Goal: Task Accomplishment & Management: Manage account settings

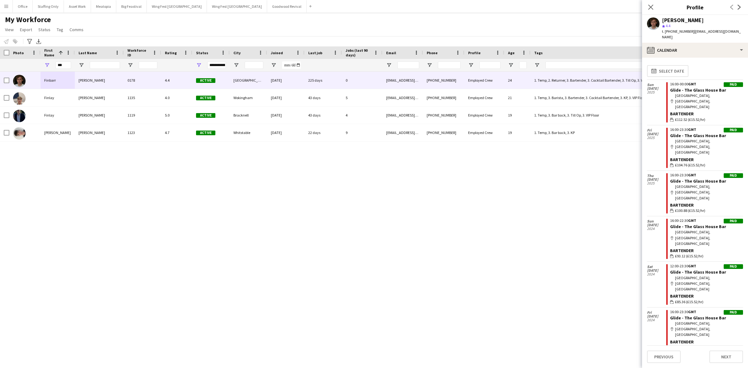
click at [2, 8] on button "Menu" at bounding box center [6, 6] width 12 height 12
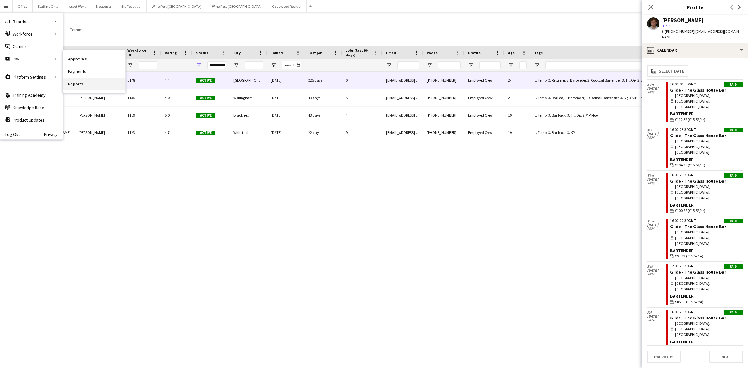
click at [92, 80] on link "Reports" at bounding box center [94, 84] width 62 height 12
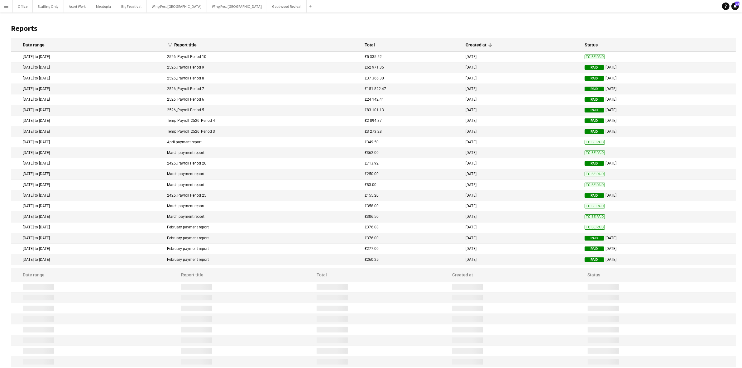
click at [99, 58] on mat-cell "6 Aug 2025 to 17 Aug 2025" at bounding box center [87, 57] width 153 height 11
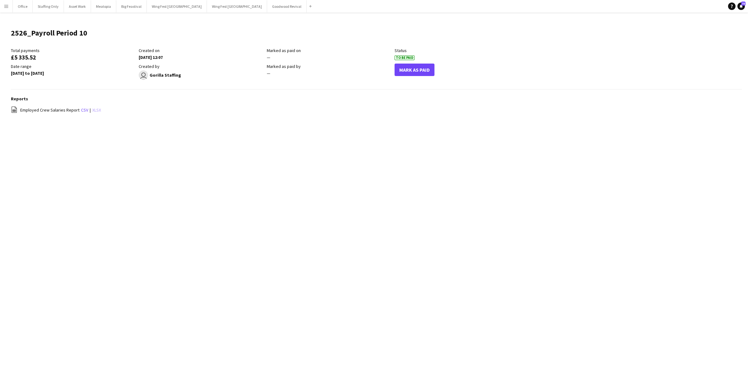
click at [93, 110] on link "xlsx" at bounding box center [96, 110] width 9 height 6
click at [50, 9] on button "Staffing Only Close" at bounding box center [48, 6] width 31 height 12
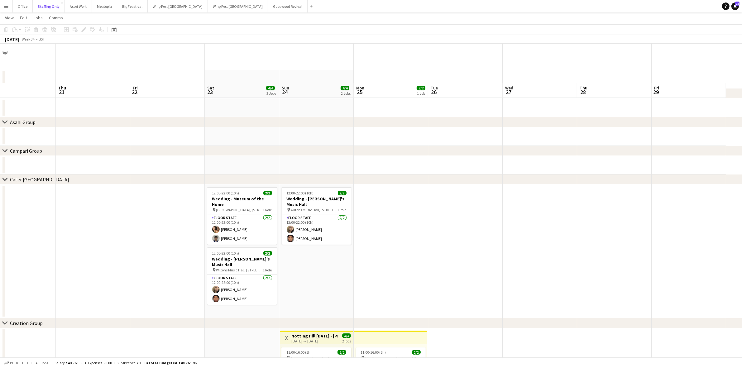
scroll to position [84, 0]
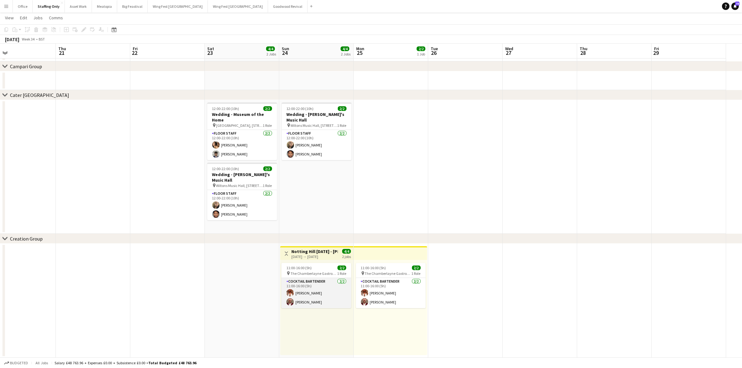
click at [309, 302] on app-card-role "Cocktail Bartender 2/2 11:00-16:00 (5h) Dina Ibrahim Laurentiu Subtirica" at bounding box center [316, 293] width 70 height 30
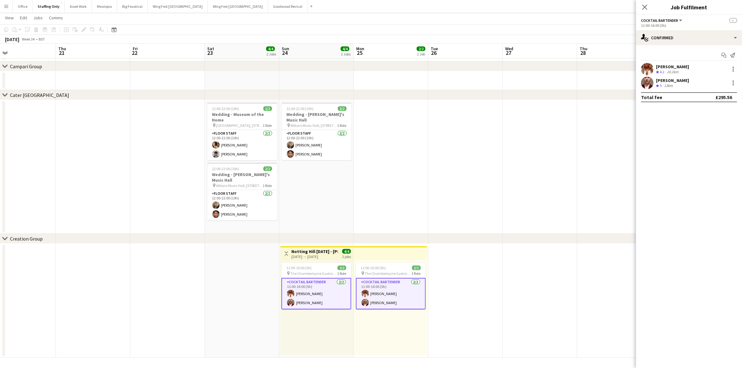
drag, startPoint x: 685, startPoint y: 80, endPoint x: 656, endPoint y: 80, distance: 28.7
click at [656, 80] on div "Laurentiu Subtirica Crew rating 5 13km" at bounding box center [689, 83] width 106 height 12
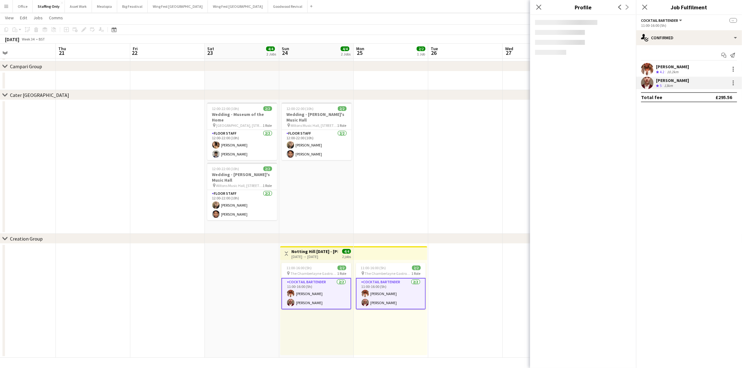
copy div "[PERSON_NAME]"
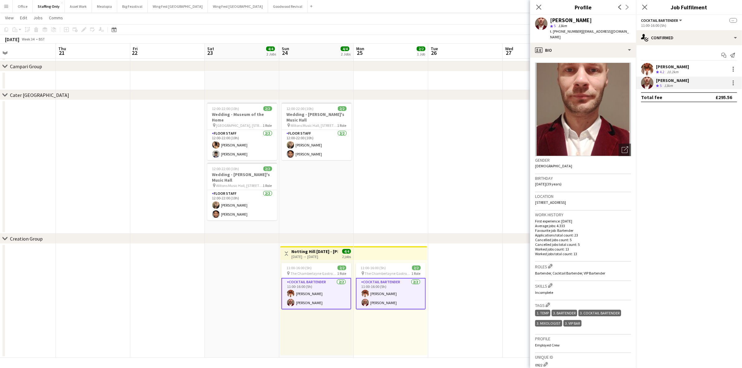
click at [7, 7] on app-icon "Menu" at bounding box center [6, 6] width 5 height 5
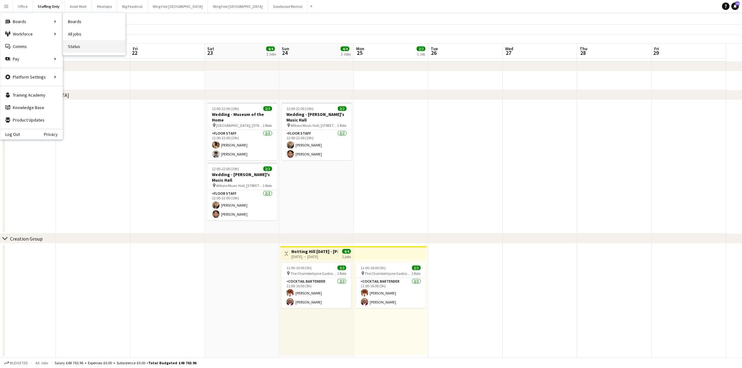
click at [80, 49] on link "Status" at bounding box center [94, 46] width 62 height 12
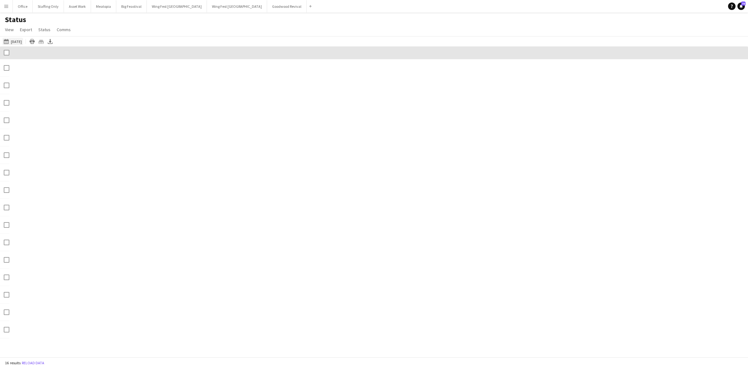
click at [16, 40] on button "Today Today" at bounding box center [12, 41] width 21 height 7
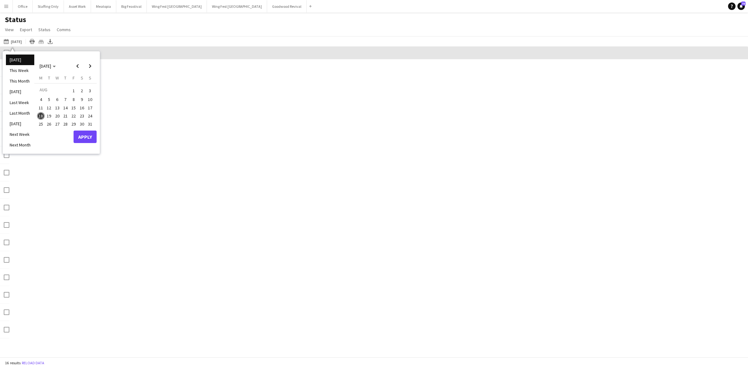
click at [50, 115] on span "19" at bounding box center [48, 115] width 7 height 7
click at [49, 122] on span "26" at bounding box center [48, 124] width 7 height 7
click at [88, 135] on button "Apply" at bounding box center [85, 137] width 23 height 12
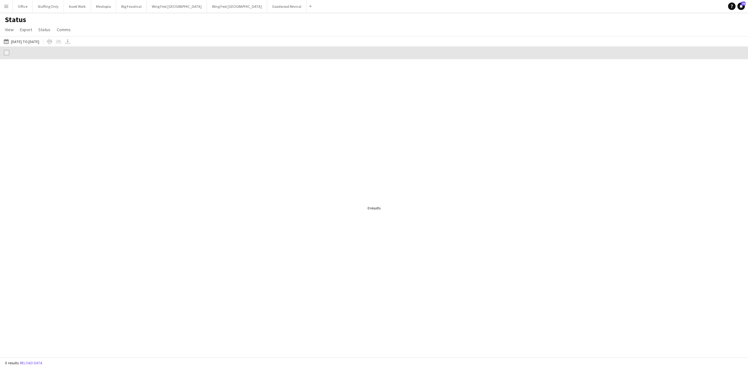
click at [7, 5] on app-icon "Menu" at bounding box center [6, 6] width 5 height 5
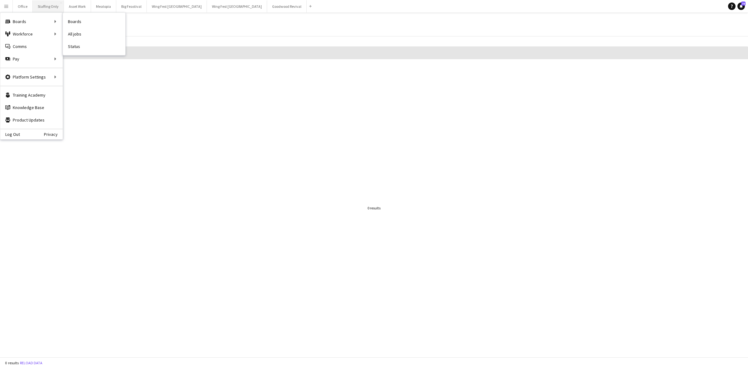
drag, startPoint x: 74, startPoint y: 48, endPoint x: 52, endPoint y: 0, distance: 52.0
click at [74, 48] on link "Status" at bounding box center [94, 46] width 62 height 12
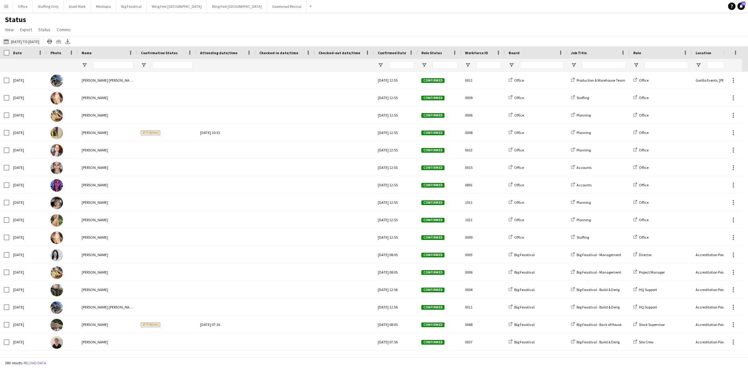
click at [39, 41] on button "[DATE] to [DATE] [DATE] to [DATE]" at bounding box center [21, 41] width 38 height 7
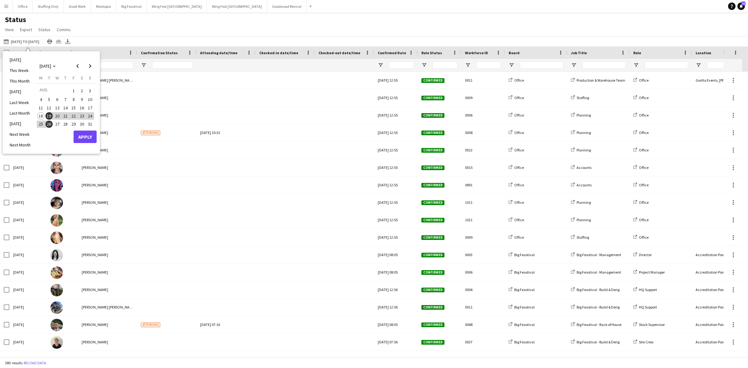
click at [346, 18] on div "Status View Views Default view New view Update view Delete view Edit name Custo…" at bounding box center [374, 25] width 748 height 21
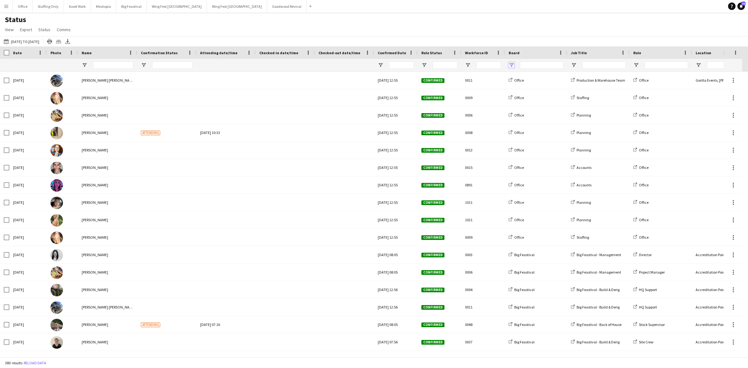
click at [511, 65] on span "Open Filter Menu" at bounding box center [511, 65] width 6 height 6
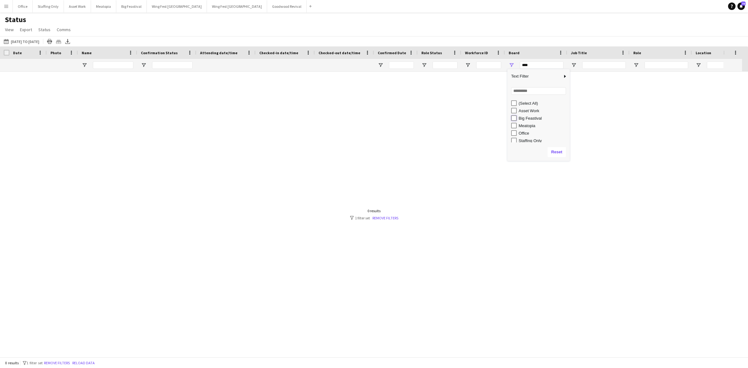
type input "**********"
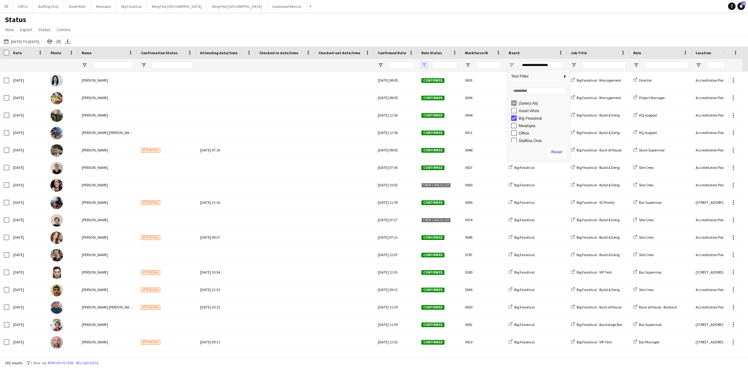
click at [423, 66] on span "Open Filter Menu" at bounding box center [424, 65] width 6 height 6
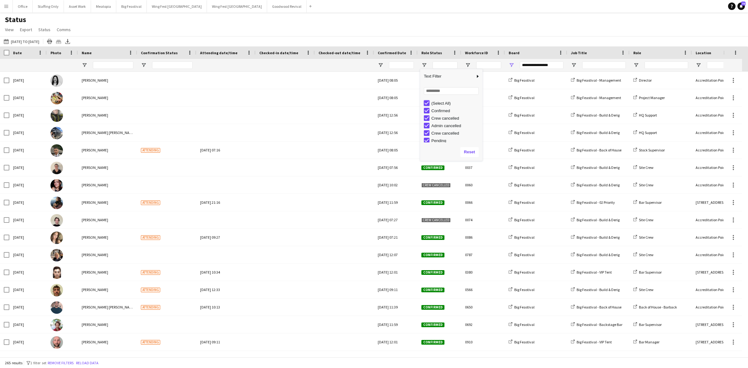
type input "***"
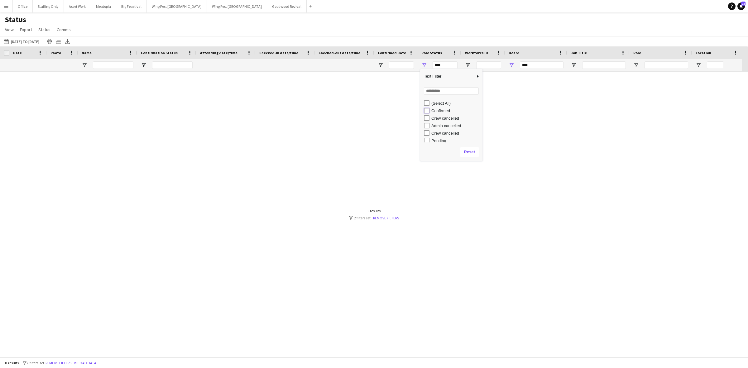
type input "**********"
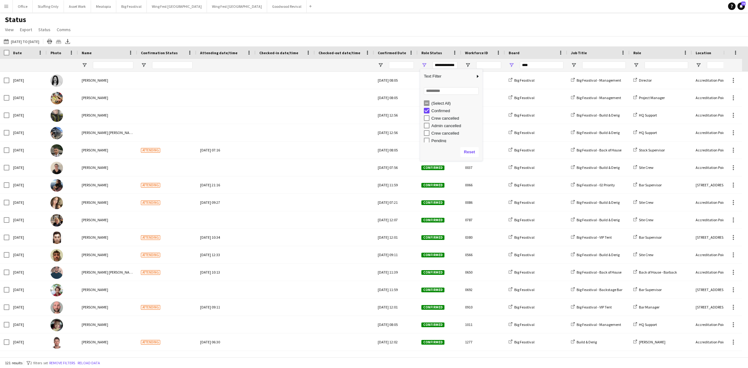
type input "**********"
click at [70, 40] on icon "Export XLSX" at bounding box center [67, 41] width 5 height 5
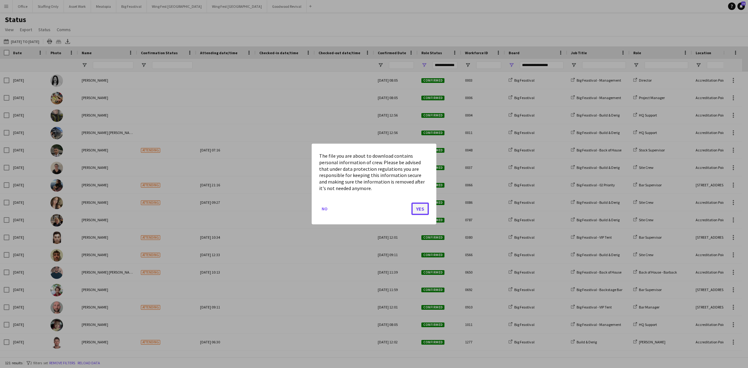
click at [423, 209] on button "Yes" at bounding box center [419, 208] width 17 height 12
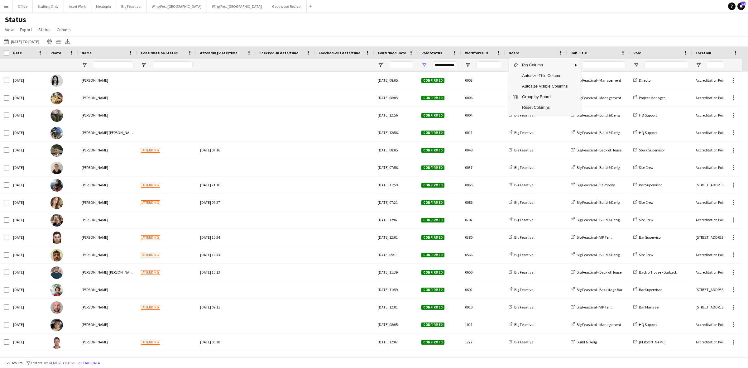
click at [509, 58] on div "Pin Column Autosize This Column Autosize Visible Columns Group by Board Reset C…" at bounding box center [545, 86] width 72 height 57
click at [594, 28] on div "Status View Views Default view New view Update view Delete view Edit name Custo…" at bounding box center [374, 25] width 748 height 21
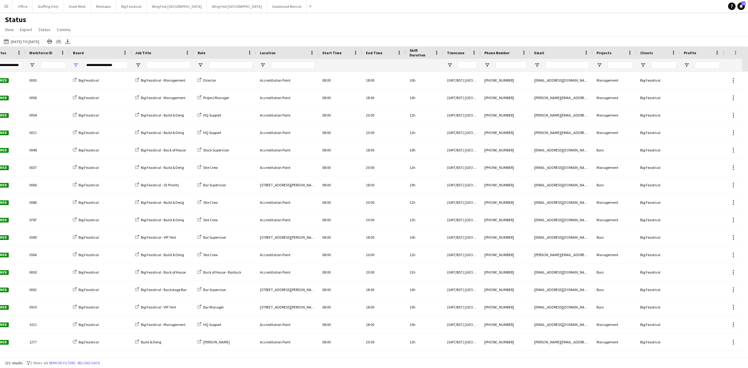
click at [735, 53] on span at bounding box center [735, 53] width 6 height 6
click at [563, 30] on div "Status View Views Default view New view Update view Delete view Edit name Custo…" at bounding box center [374, 25] width 748 height 21
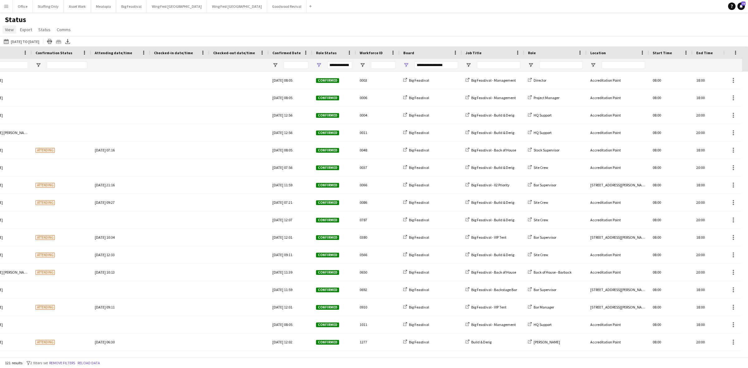
click at [9, 28] on span "View" at bounding box center [9, 30] width 9 height 6
click at [62, 63] on span "New view" at bounding box center [61, 65] width 18 height 6
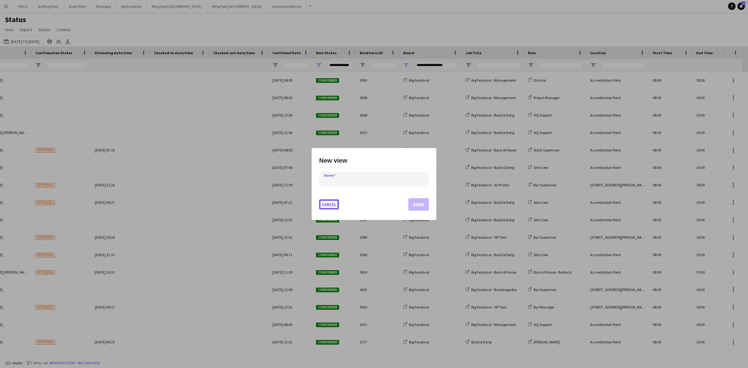
click at [321, 204] on button "Cancel" at bounding box center [329, 204] width 20 height 10
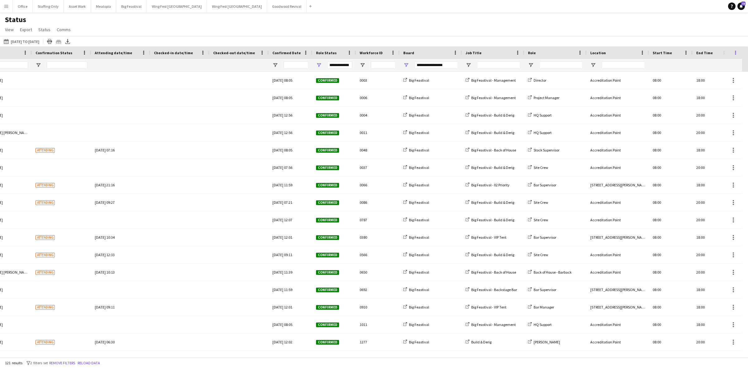
click at [735, 54] on span at bounding box center [735, 53] width 6 height 6
click at [731, 33] on div "Status View Views Default view New view Update view Delete view Edit name Custo…" at bounding box center [374, 25] width 748 height 21
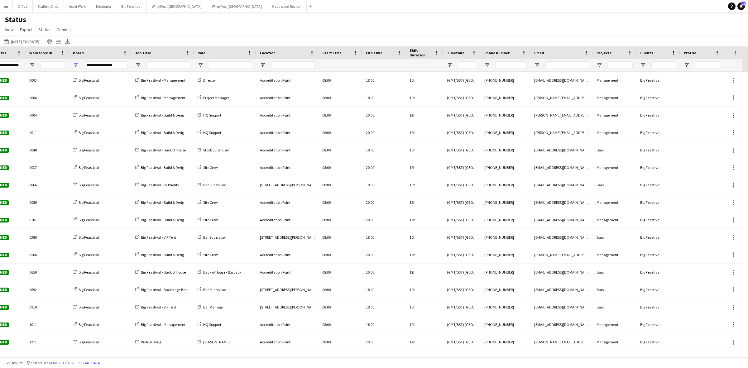
click at [736, 52] on span at bounding box center [735, 53] width 6 height 6
click at [712, 97] on span "Reset Columns" at bounding box center [712, 95] width 53 height 11
drag, startPoint x: 729, startPoint y: 59, endPoint x: 726, endPoint y: 55, distance: 4.7
click at [727, 55] on div at bounding box center [729, 52] width 4 height 9
click at [719, 55] on span at bounding box center [717, 53] width 6 height 6
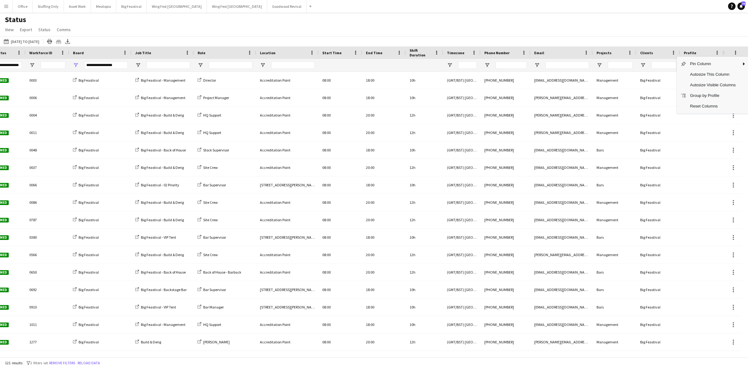
click at [339, 31] on div "Status View Views Default view New view Update view Delete view Edit name Custo…" at bounding box center [374, 25] width 748 height 21
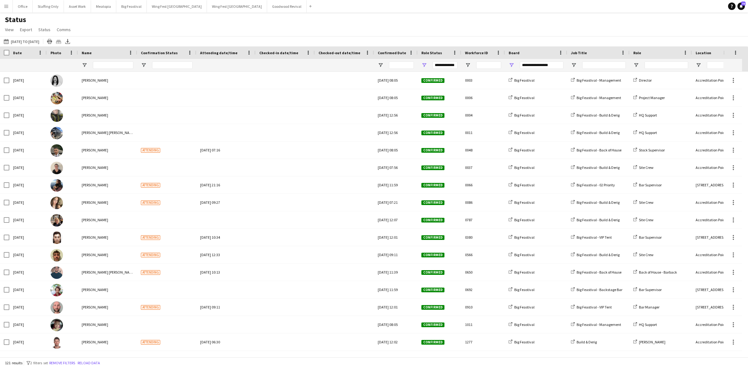
click at [7, 10] on button "Menu" at bounding box center [6, 6] width 12 height 12
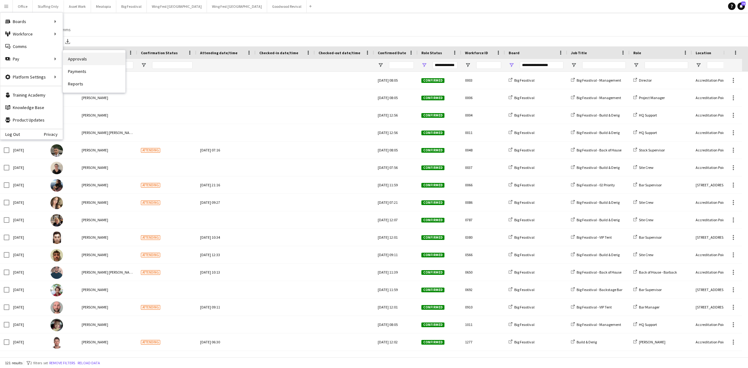
click at [92, 63] on link "Approvals" at bounding box center [94, 59] width 62 height 12
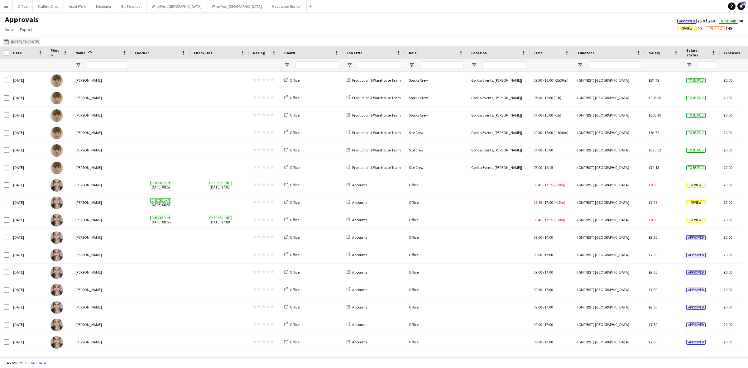
click at [21, 41] on button "[DATE] to [DATE] [DATE] to [DATE]" at bounding box center [21, 41] width 38 height 7
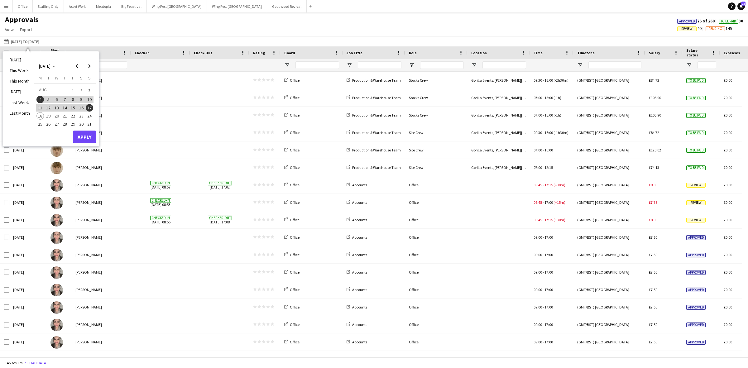
click at [50, 117] on span "19" at bounding box center [48, 115] width 7 height 7
click at [48, 123] on span "26" at bounding box center [48, 124] width 7 height 7
click at [83, 134] on button "Apply" at bounding box center [84, 137] width 23 height 12
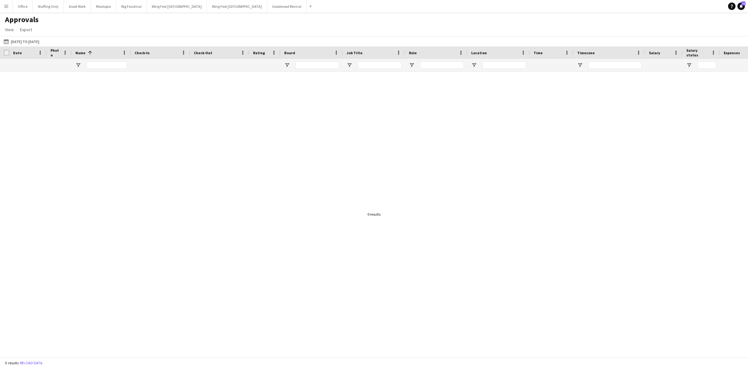
click at [6, 4] on app-icon "Menu" at bounding box center [6, 6] width 5 height 5
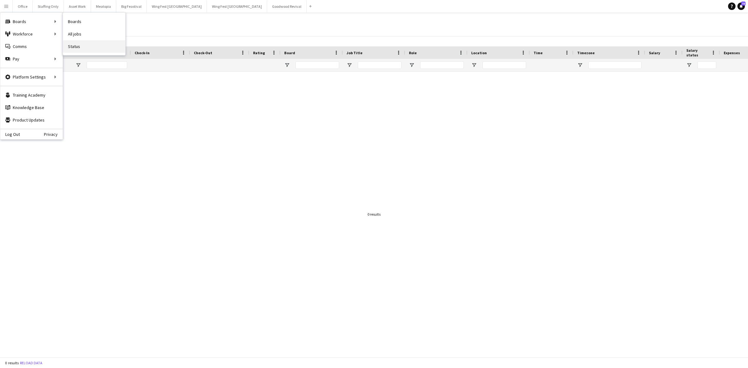
click at [78, 46] on link "Status" at bounding box center [94, 46] width 62 height 12
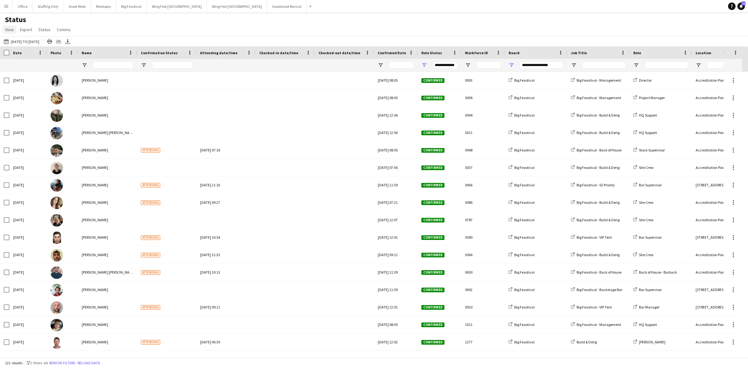
click at [11, 30] on span "View" at bounding box center [9, 30] width 9 height 6
click at [34, 63] on span "Customise view" at bounding box center [23, 62] width 30 height 6
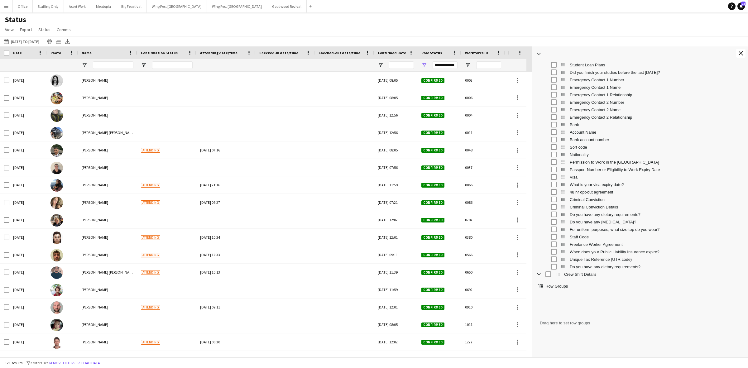
drag, startPoint x: 670, startPoint y: 233, endPoint x: 530, endPoint y: 224, distance: 140.5
click at [531, 224] on div at bounding box center [532, 201] width 2 height 311
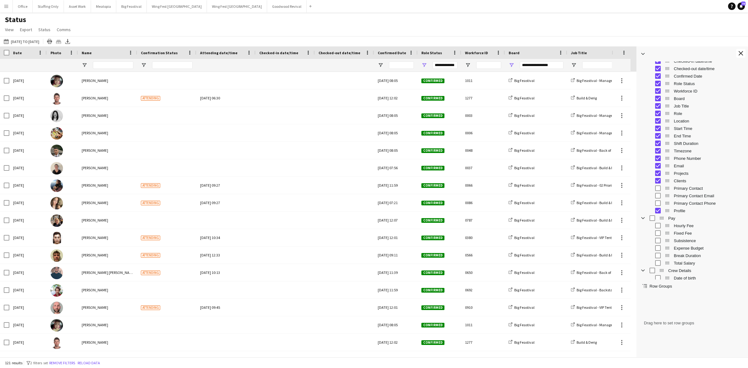
scroll to position [488, 0]
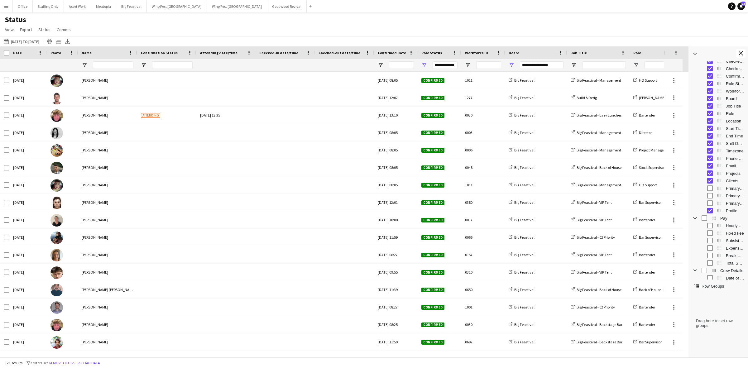
drag, startPoint x: 528, startPoint y: 177, endPoint x: 692, endPoint y: 171, distance: 163.3
click at [689, 171] on div at bounding box center [688, 201] width 2 height 311
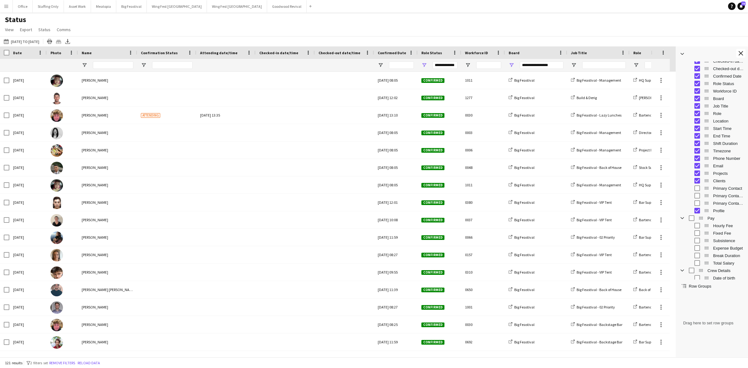
drag, startPoint x: 692, startPoint y: 85, endPoint x: 670, endPoint y: 86, distance: 21.9
click at [674, 86] on div at bounding box center [675, 201] width 2 height 311
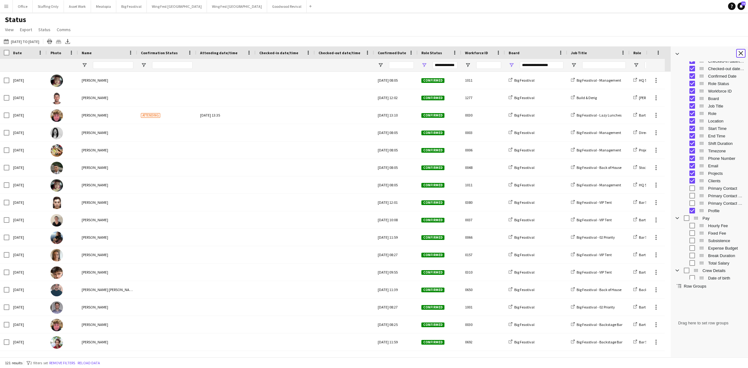
drag, startPoint x: 742, startPoint y: 53, endPoint x: 716, endPoint y: 70, distance: 30.8
click at [742, 53] on app-icon "Close tool panel" at bounding box center [740, 53] width 4 height 4
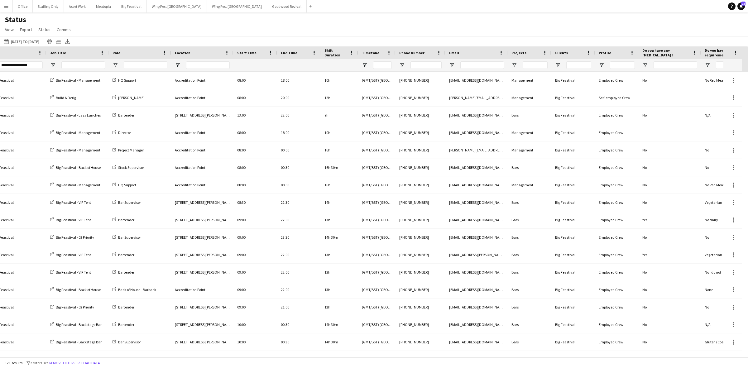
scroll to position [0, 545]
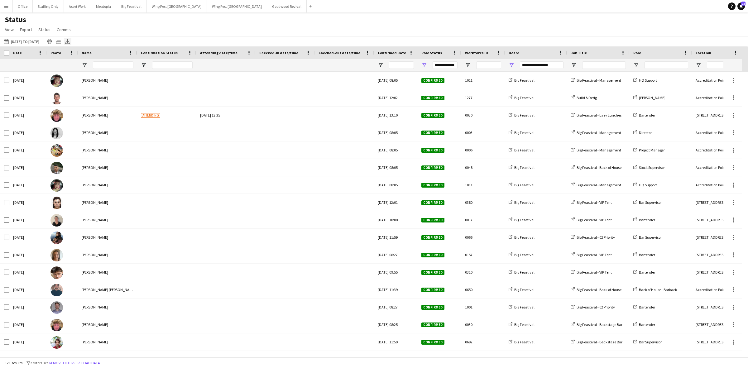
click at [70, 41] on icon "Export XLSX" at bounding box center [67, 41] width 5 height 5
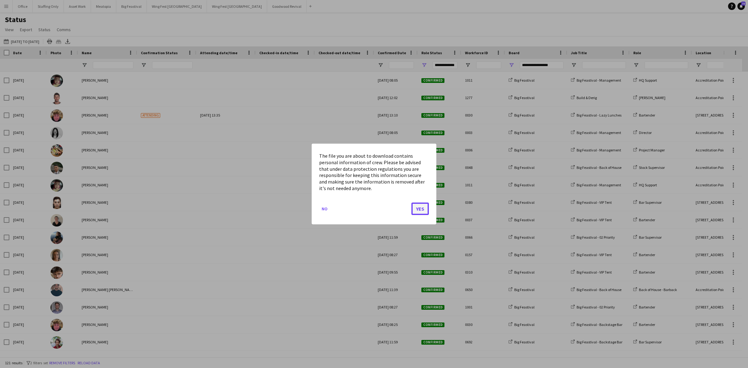
click at [421, 207] on button "Yes" at bounding box center [419, 208] width 17 height 12
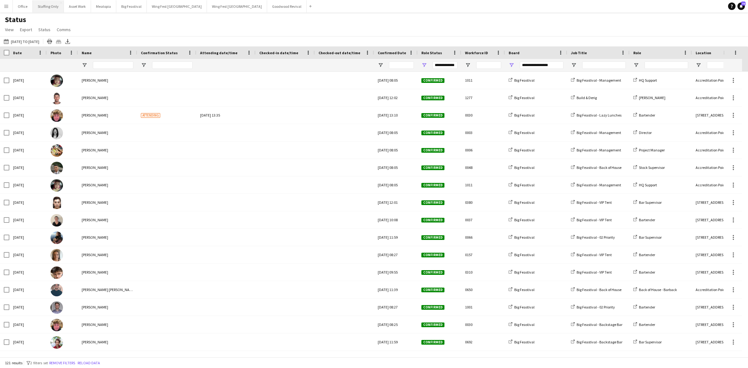
click at [52, 6] on button "Staffing Only Close" at bounding box center [48, 6] width 31 height 12
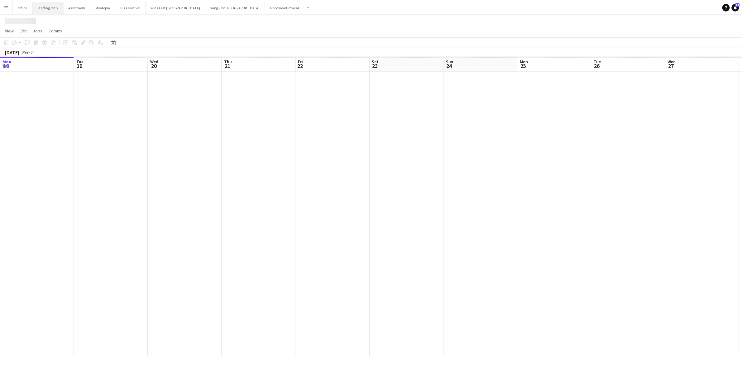
scroll to position [0, 168]
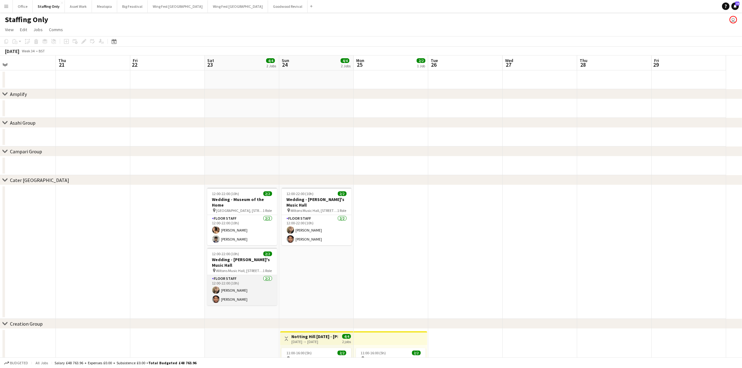
click at [242, 290] on app-card-role "Floor Staff [DATE] 12:00-22:00 (10h) [PERSON_NAME] [PERSON_NAME]" at bounding box center [242, 290] width 70 height 30
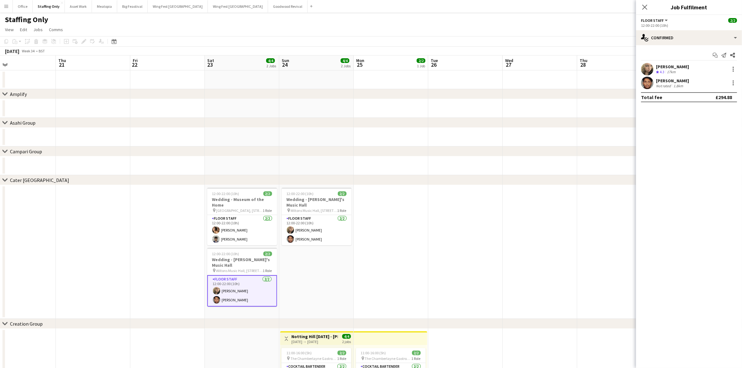
drag, startPoint x: 691, startPoint y: 81, endPoint x: 656, endPoint y: 80, distance: 34.6
click at [656, 80] on div "[PERSON_NAME] Not rated 1.8km" at bounding box center [689, 83] width 106 height 12
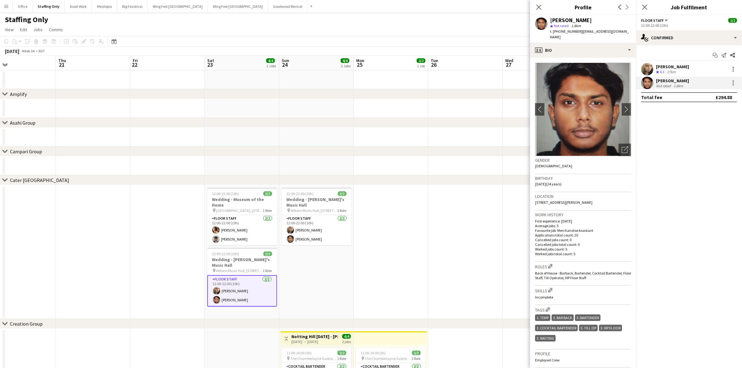
copy div "[PERSON_NAME]"
click at [242, 201] on h3 "Wedding - Museum of the Home" at bounding box center [242, 202] width 70 height 11
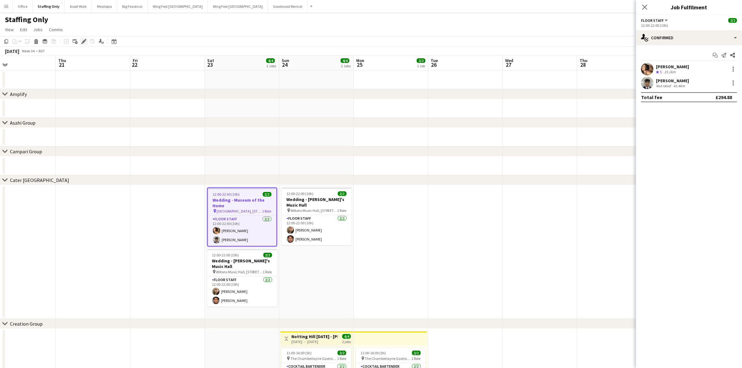
click at [85, 40] on icon at bounding box center [86, 40] width 2 height 2
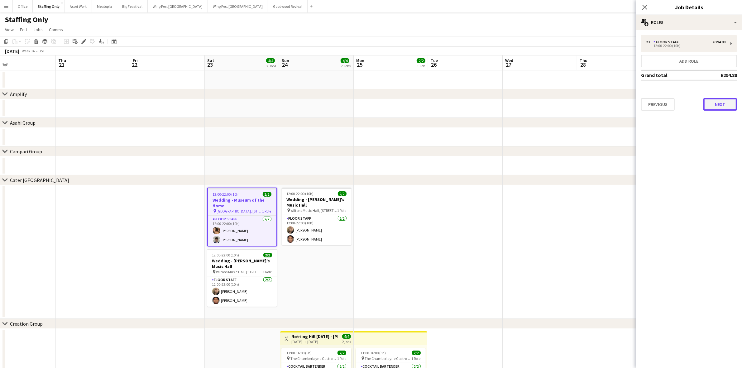
click at [708, 103] on button "Next" at bounding box center [720, 104] width 34 height 12
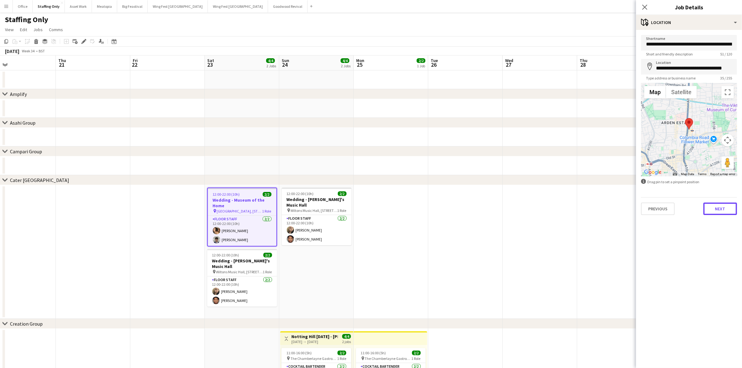
click at [726, 210] on button "Next" at bounding box center [720, 208] width 34 height 12
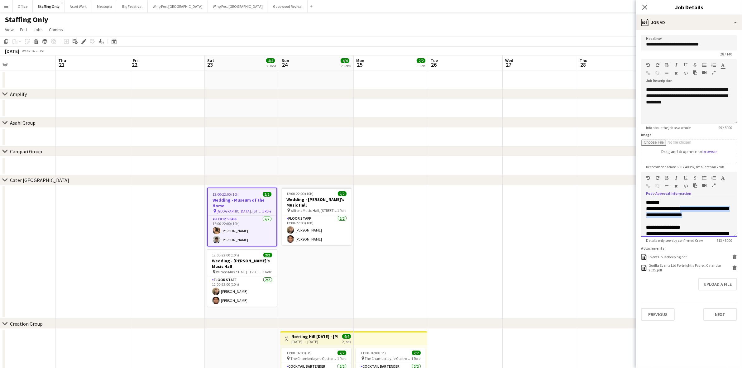
drag, startPoint x: 701, startPoint y: 216, endPoint x: 682, endPoint y: 209, distance: 21.3
click at [682, 209] on div "**********" at bounding box center [689, 212] width 86 height 12
click at [680, 209] on span "**********" at bounding box center [663, 208] width 34 height 5
click at [665, 219] on div "**********" at bounding box center [689, 218] width 86 height 12
click at [698, 210] on div "**********" at bounding box center [689, 209] width 86 height 6
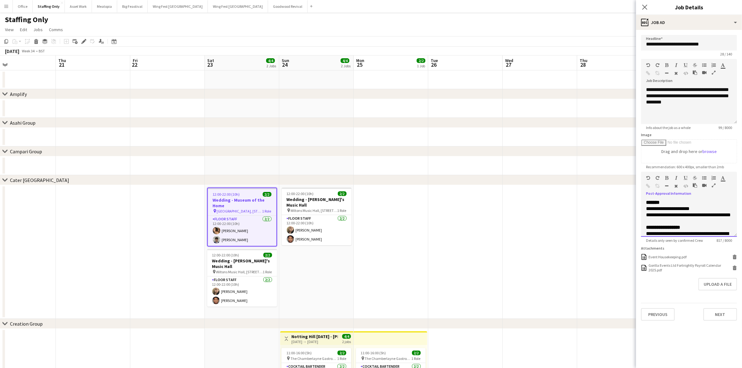
click at [675, 218] on div "**********" at bounding box center [689, 215] width 86 height 6
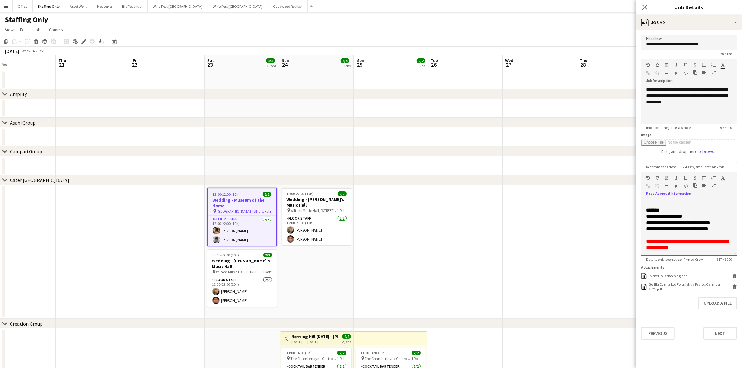
scroll to position [150, 0]
drag, startPoint x: 734, startPoint y: 235, endPoint x: 735, endPoint y: 264, distance: 28.4
click at [735, 256] on div "**********" at bounding box center [689, 227] width 96 height 56
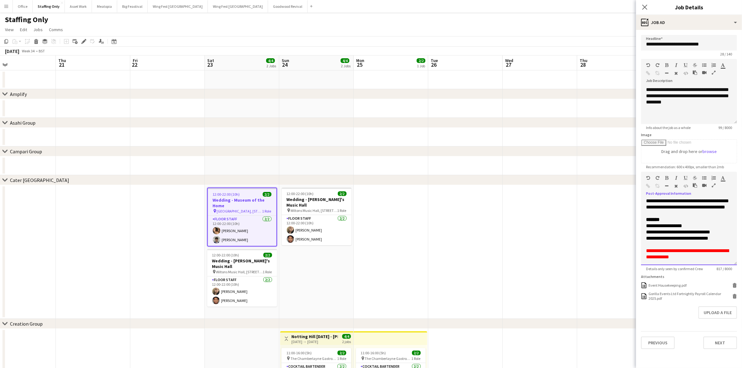
click at [669, 226] on font "**********" at bounding box center [664, 225] width 36 height 5
click at [307, 247] on app-date-cell "12:00-22:00 (10h) 2/2 Wedding - [PERSON_NAME]'s Music Hall pin [GEOGRAPHIC_DATA…" at bounding box center [316, 252] width 74 height 134
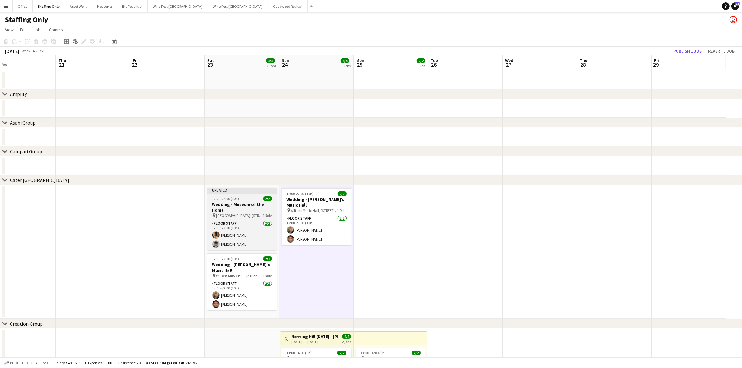
click at [238, 202] on h3 "Wedding - Museum of the Home" at bounding box center [242, 207] width 70 height 11
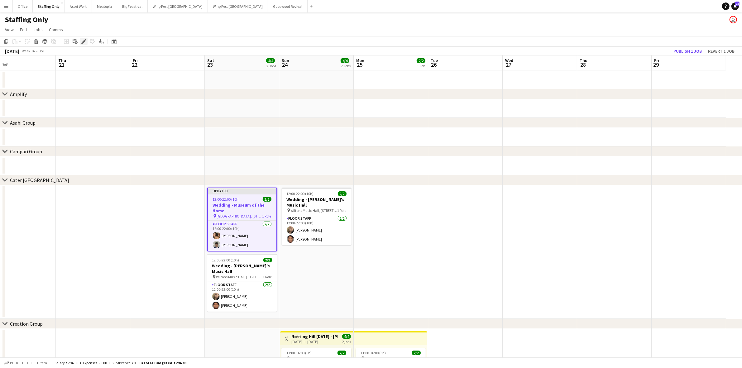
click at [86, 41] on icon "Edit" at bounding box center [83, 41] width 5 height 5
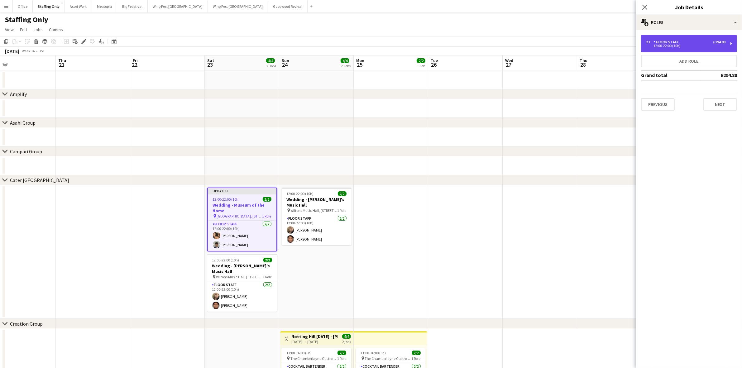
click at [665, 40] on div "Floor Staff" at bounding box center [667, 42] width 28 height 4
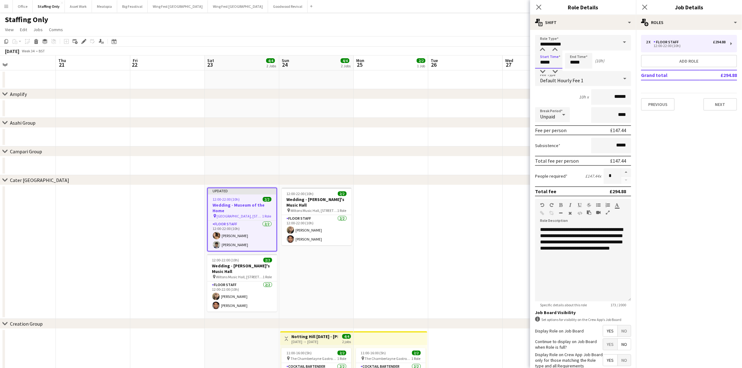
drag, startPoint x: 555, startPoint y: 60, endPoint x: 523, endPoint y: 61, distance: 32.1
click at [523, 61] on body "Menu Boards Boards Boards All jobs Status Workforce Workforce My Workforce Recr…" at bounding box center [371, 226] width 742 height 453
type input "*****"
click at [240, 259] on div "12:00-22:00 (10h) 2/2" at bounding box center [242, 260] width 70 height 5
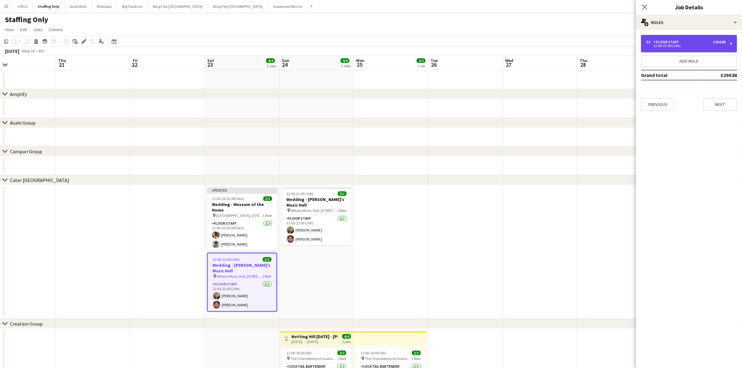
click at [682, 47] on div "12:00-22:00 (10h)" at bounding box center [685, 45] width 79 height 3
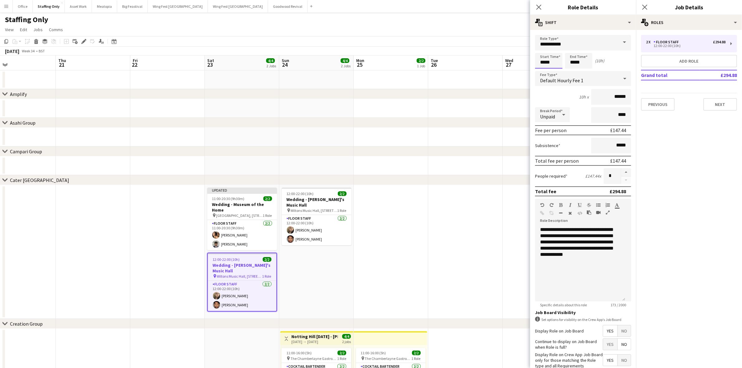
click at [547, 60] on input "*****" at bounding box center [548, 61] width 27 height 16
type input "*****"
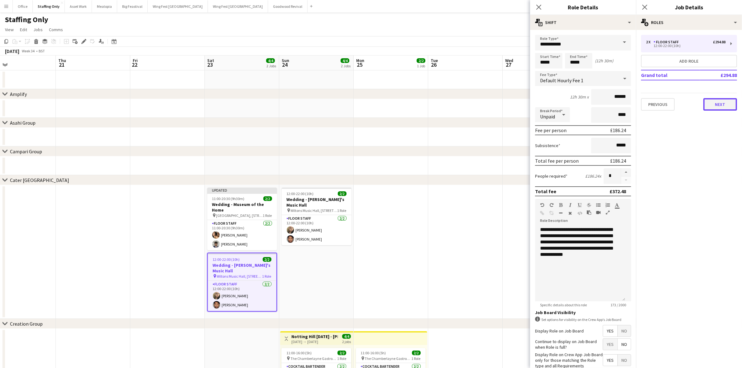
click at [713, 102] on button "Next" at bounding box center [720, 104] width 34 height 12
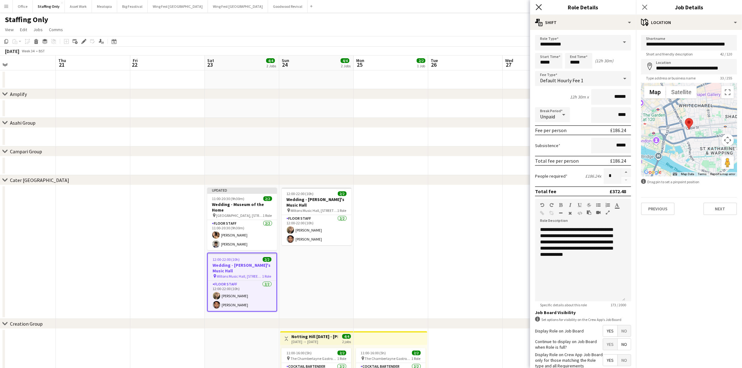
click at [539, 9] on icon "Close pop-in" at bounding box center [538, 7] width 6 height 6
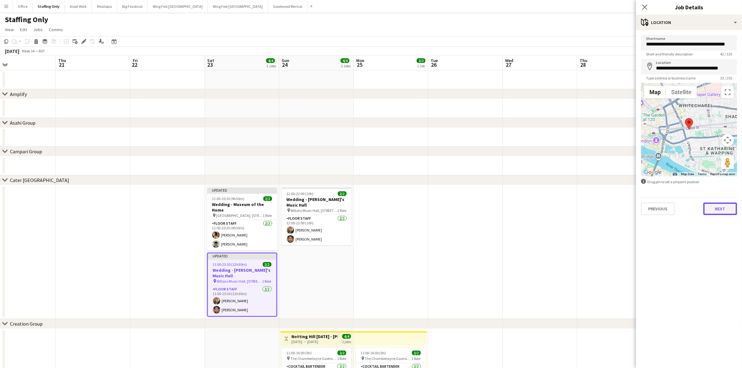
click at [717, 205] on button "Next" at bounding box center [720, 208] width 34 height 12
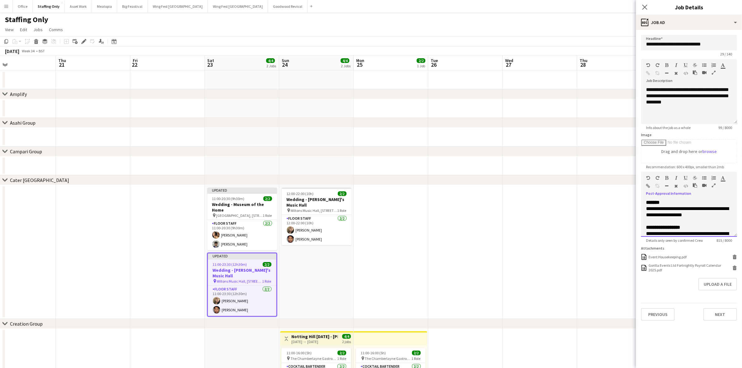
drag, startPoint x: 705, startPoint y: 214, endPoint x: 680, endPoint y: 210, distance: 25.4
click at [680, 210] on div "**********" at bounding box center [689, 212] width 86 height 12
click at [701, 218] on div "**********" at bounding box center [689, 215] width 86 height 6
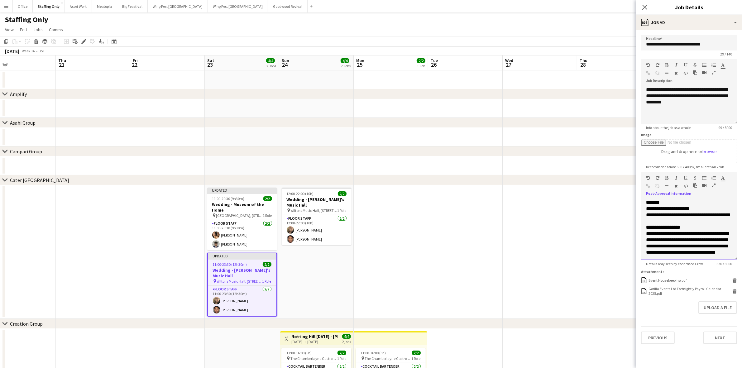
drag, startPoint x: 734, startPoint y: 235, endPoint x: 731, endPoint y: 274, distance: 39.7
click at [731, 260] on div "**********" at bounding box center [689, 229] width 96 height 61
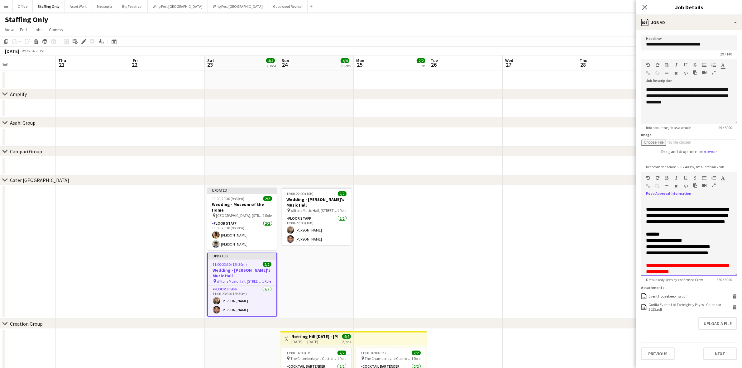
scroll to position [126, 0]
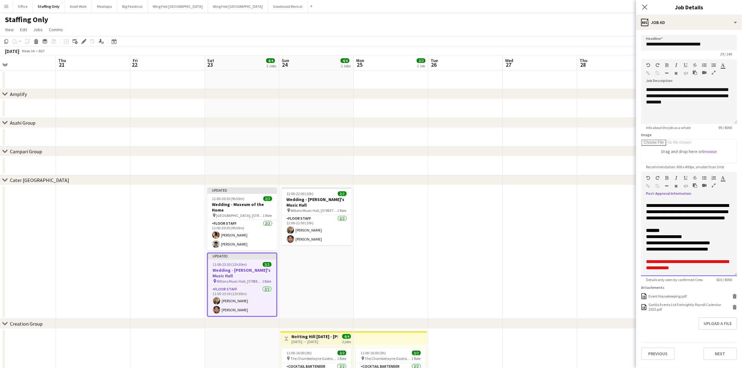
click at [667, 239] on font "**********" at bounding box center [664, 236] width 36 height 5
click at [312, 208] on span "Wiltons Music Hall, [STREET_ADDRESS]" at bounding box center [314, 210] width 47 height 5
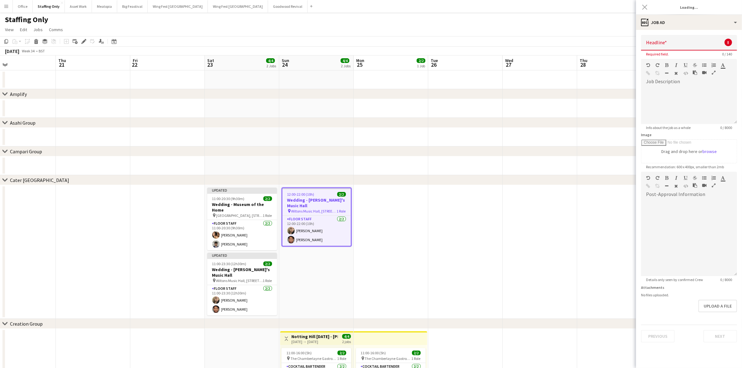
type input "**********"
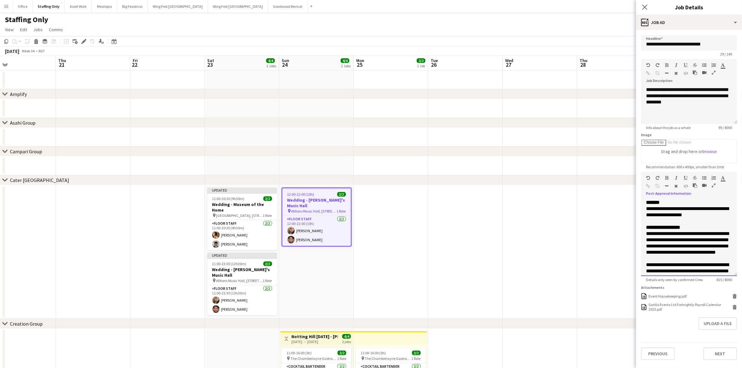
drag, startPoint x: 704, startPoint y: 216, endPoint x: 682, endPoint y: 208, distance: 22.9
click at [682, 208] on div "**********" at bounding box center [689, 212] width 86 height 12
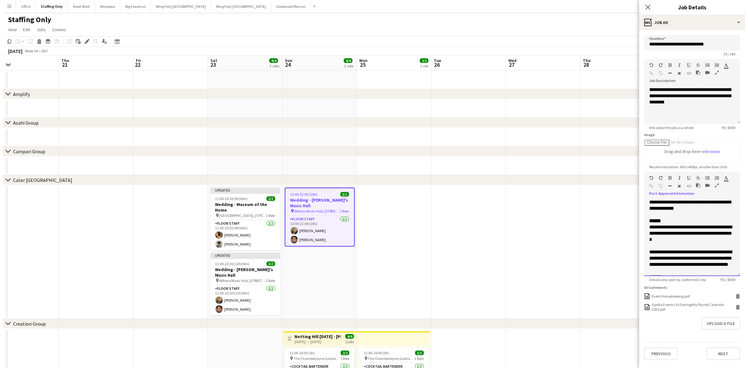
scroll to position [133, 0]
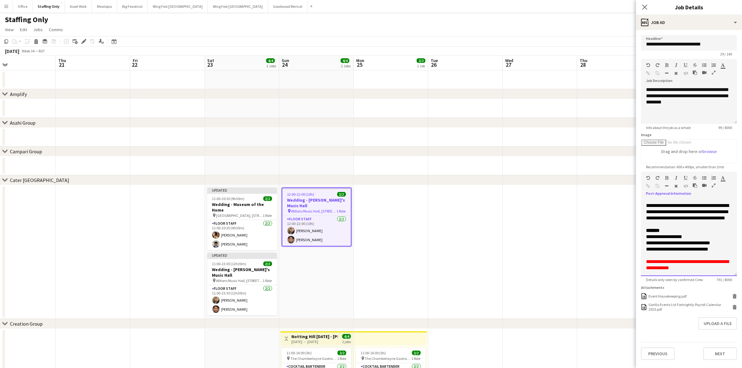
click at [668, 236] on font "**********" at bounding box center [664, 236] width 36 height 5
click at [345, 267] on app-date-cell "12:00-22:00 (10h) 2/2 Wedding - [PERSON_NAME]'s Music Hall pin [GEOGRAPHIC_DATA…" at bounding box center [316, 252] width 74 height 134
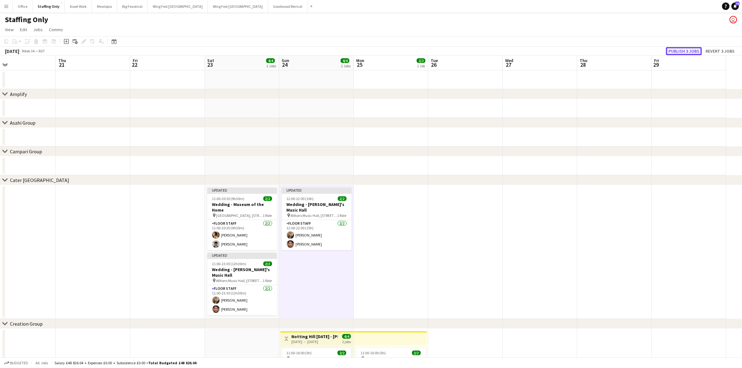
click at [678, 49] on button "Publish 3 jobs" at bounding box center [684, 51] width 36 height 8
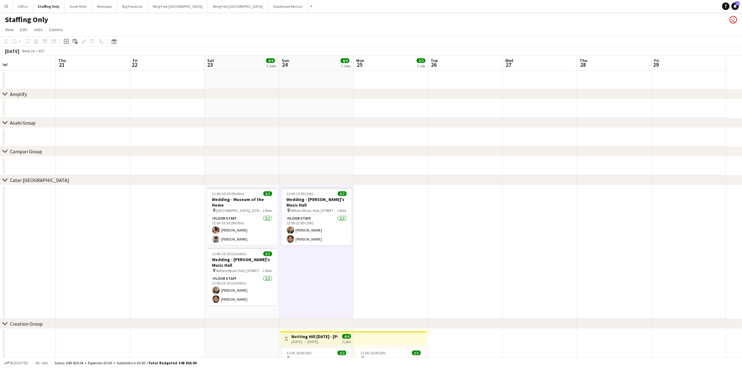
click at [8, 8] on app-icon "Menu" at bounding box center [6, 6] width 5 height 5
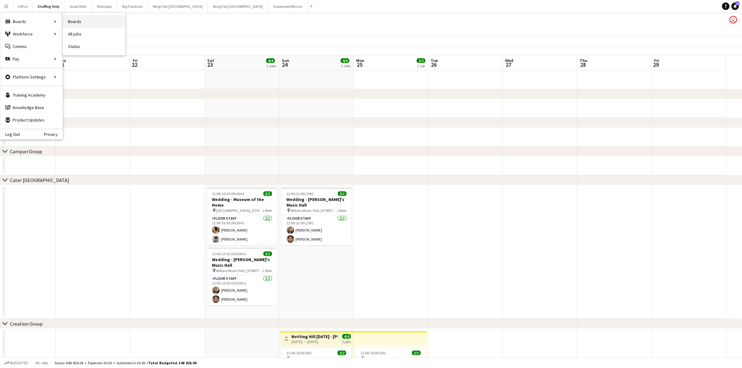
click at [82, 19] on link "Boards" at bounding box center [94, 21] width 62 height 12
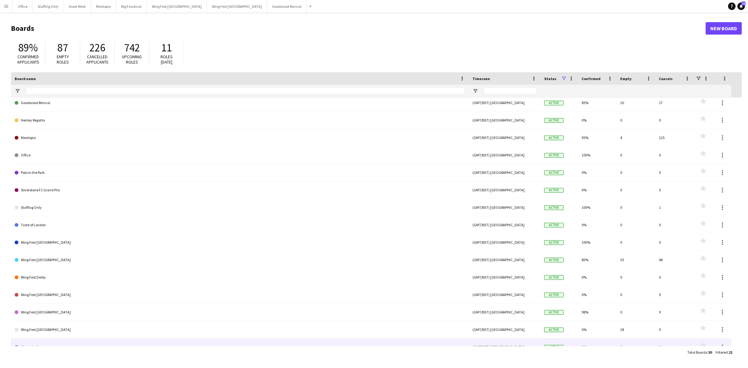
scroll to position [117, 0]
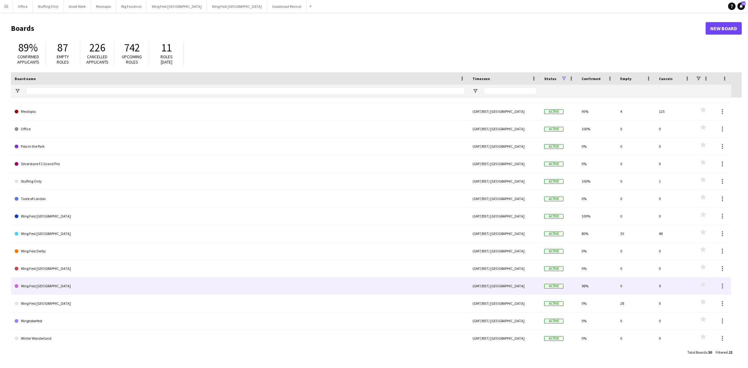
click at [61, 285] on link "Wing Fest [GEOGRAPHIC_DATA]" at bounding box center [240, 285] width 450 height 17
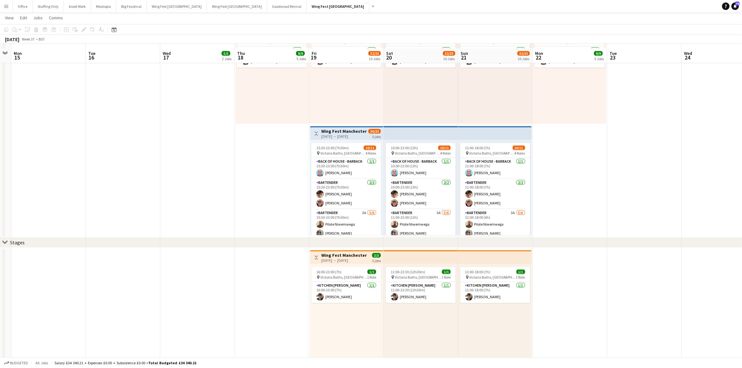
scroll to position [857, 0]
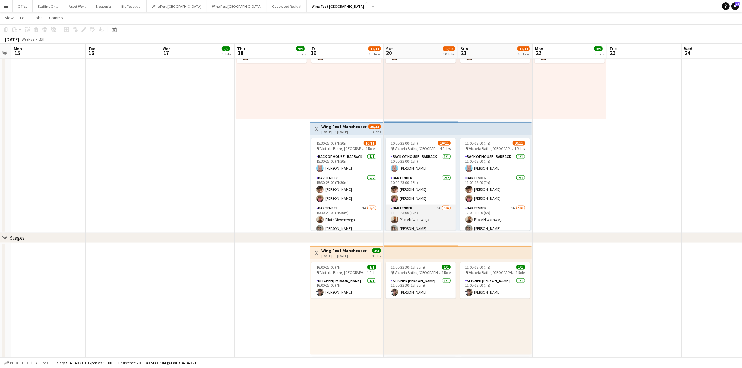
click at [406, 219] on app-card-role "Bartender 3A [DATE] 11:00-23:00 (12h) Pilote Niwemwega [PERSON_NAME] [PERSON_NA…" at bounding box center [421, 238] width 70 height 66
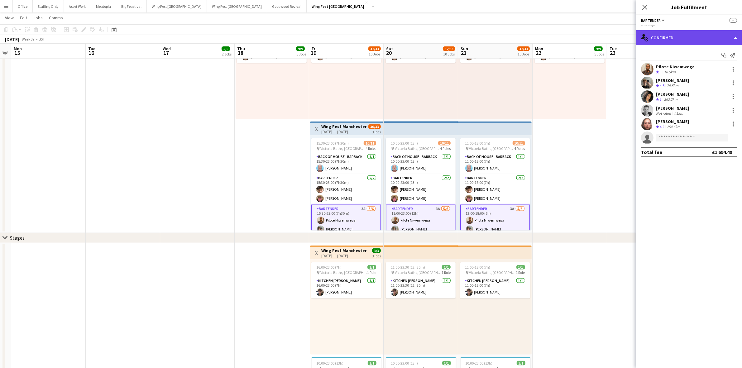
click at [667, 39] on div "single-neutral-actions-check-2 Confirmed" at bounding box center [689, 37] width 106 height 15
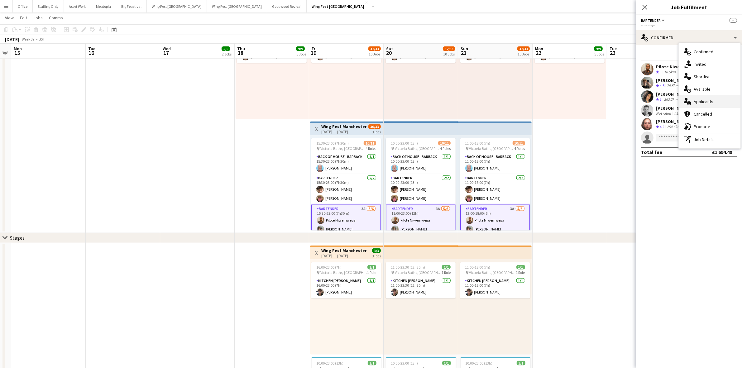
click at [707, 102] on div "single-neutral-actions-information Applicants" at bounding box center [709, 101] width 62 height 12
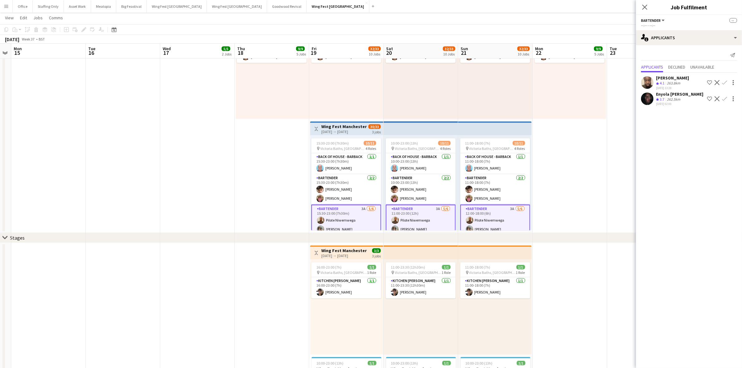
click at [725, 82] on app-icon "Confirm" at bounding box center [724, 82] width 5 height 5
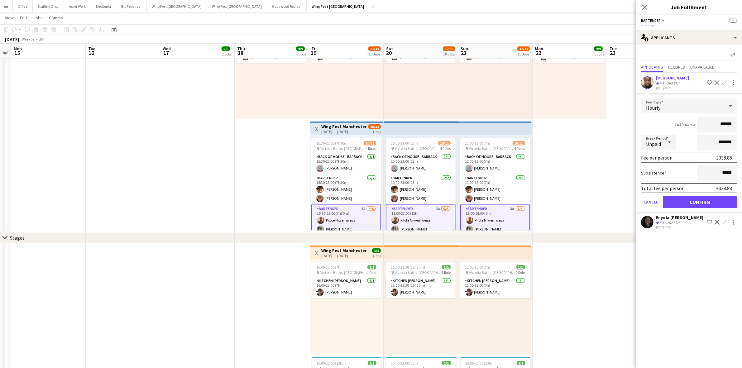
click at [648, 81] on app-user-avatar at bounding box center [647, 82] width 12 height 12
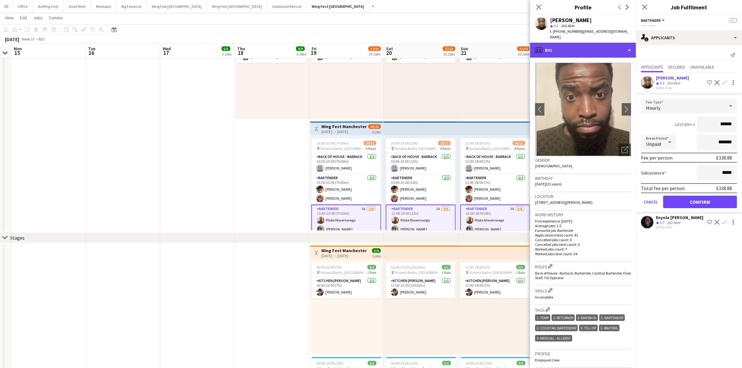
click at [552, 43] on div "profile Bio" at bounding box center [583, 50] width 106 height 15
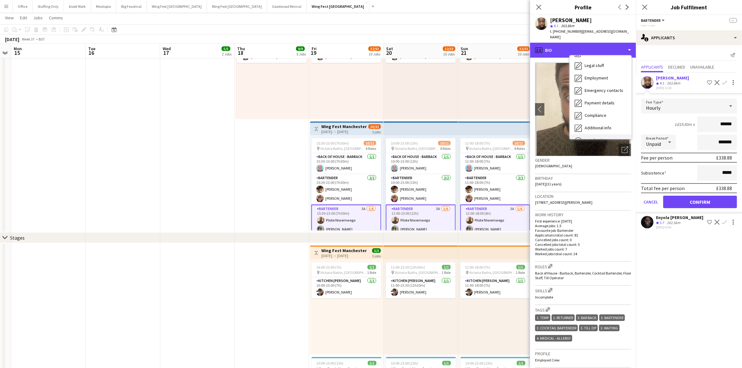
scroll to position [46, 0]
click at [595, 127] on span "Calendar" at bounding box center [592, 130] width 17 height 6
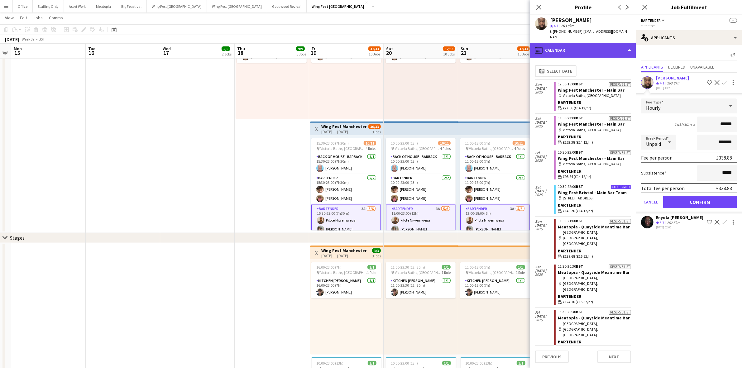
click at [576, 46] on div "calendar-full Calendar" at bounding box center [583, 50] width 106 height 15
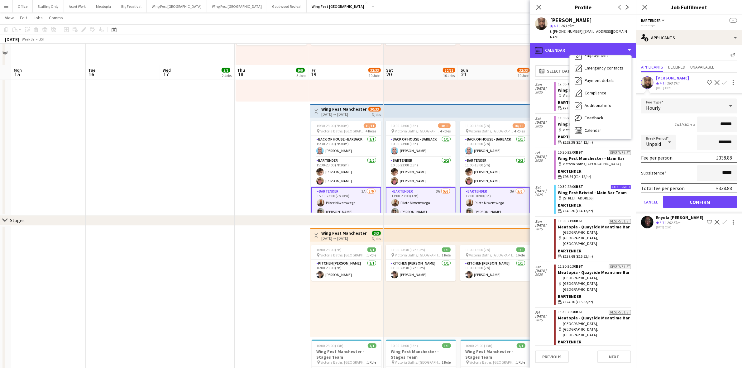
scroll to position [857, 0]
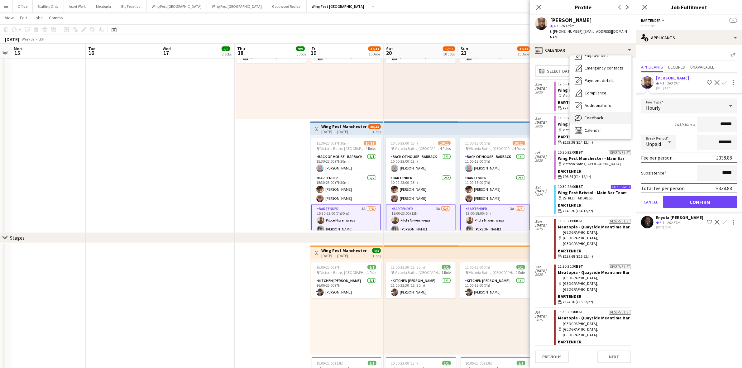
click at [598, 115] on span "Feedback" at bounding box center [593, 118] width 19 height 6
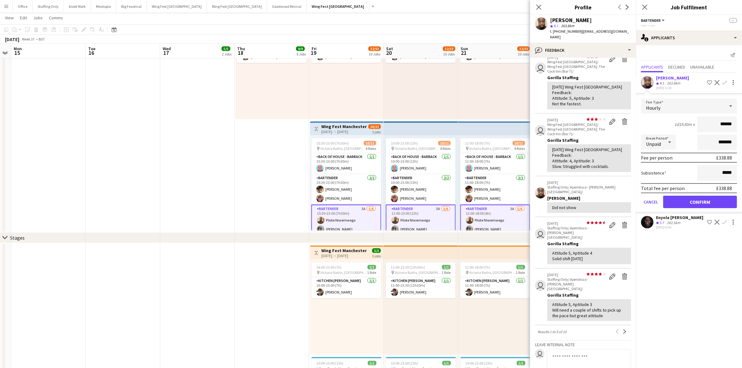
scroll to position [78, 0]
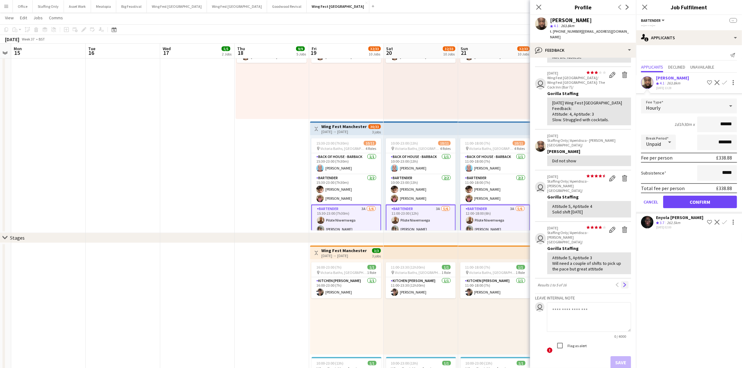
click at [622, 283] on app-icon "Next" at bounding box center [624, 285] width 4 height 4
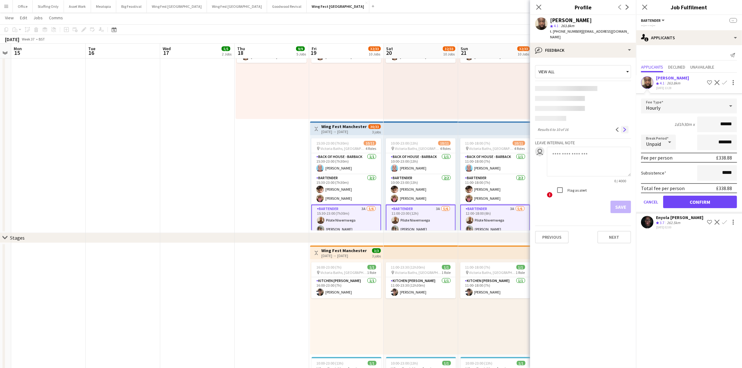
scroll to position [0, 0]
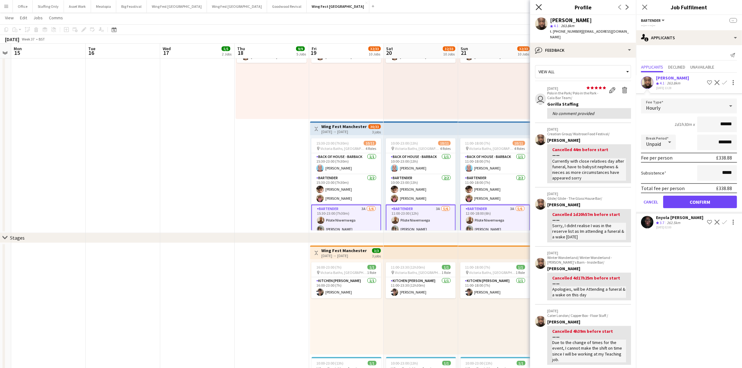
click at [541, 10] on icon at bounding box center [538, 7] width 6 height 6
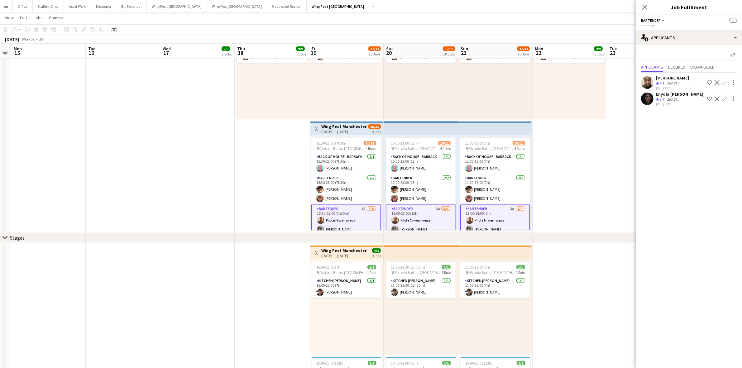
click at [728, 81] on button "Confirm" at bounding box center [723, 82] width 7 height 7
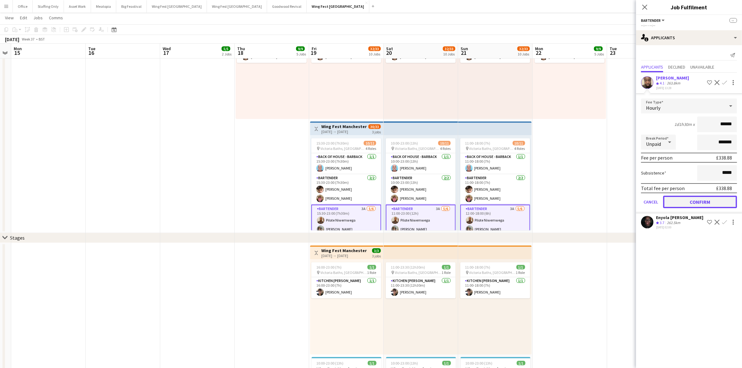
click at [701, 204] on button "Confirm" at bounding box center [700, 202] width 74 height 12
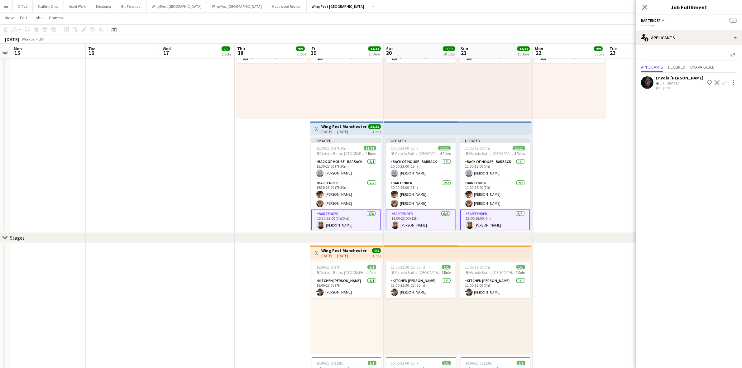
click at [542, 182] on app-date-cell "08:00-18:00 (10h) 1/1 pin Victoria Baths, [GEOGRAPHIC_DATA], [GEOGRAPHIC_DATA] …" at bounding box center [569, 120] width 74 height 226
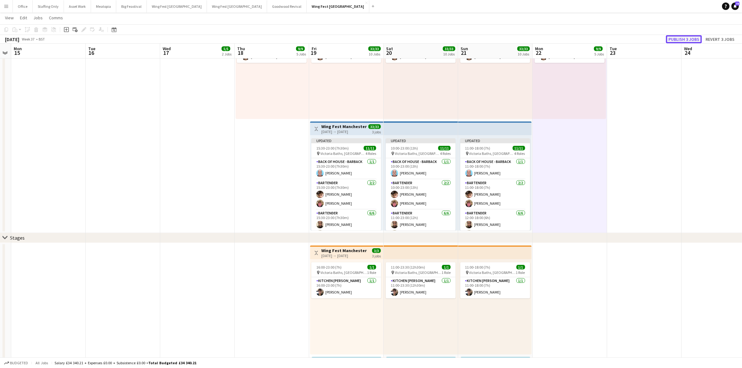
click at [682, 39] on button "Publish 3 jobs" at bounding box center [684, 39] width 36 height 8
